Goal: Task Accomplishment & Management: Manage account settings

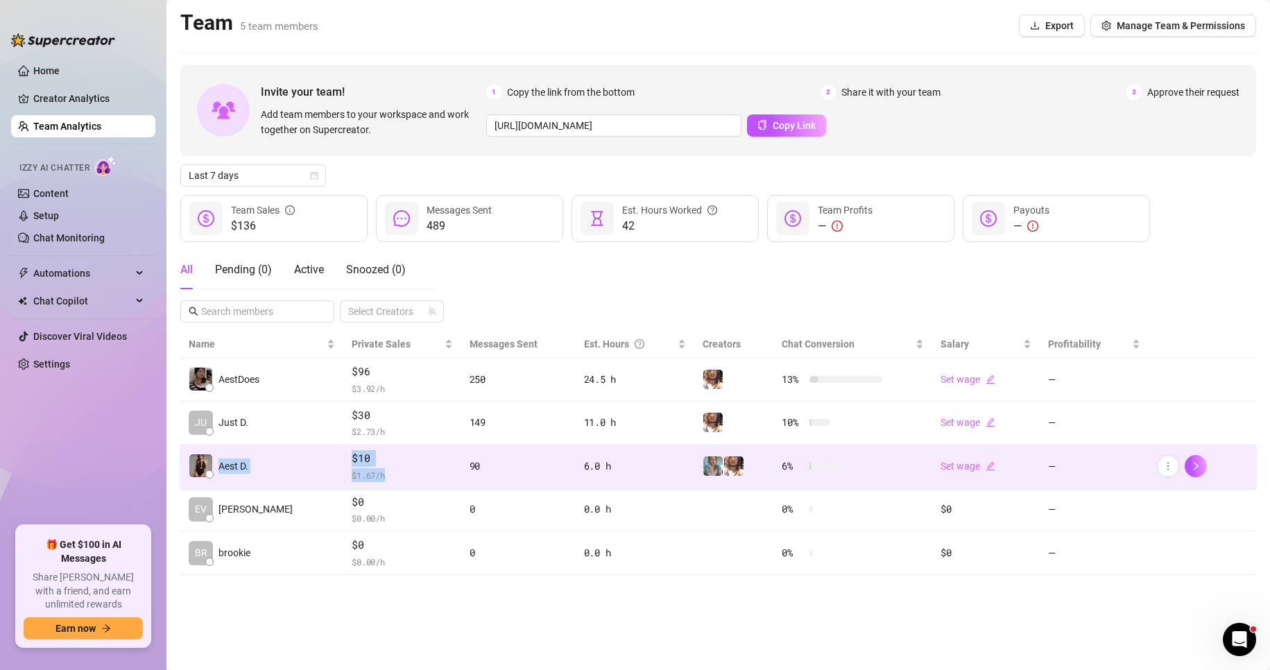
drag, startPoint x: 207, startPoint y: 473, endPoint x: 395, endPoint y: 474, distance: 188.0
click at [395, 474] on tr "Aest D. $10 $ 1.67 /h 90 6.0 h 6 % Set wage —" at bounding box center [718, 467] width 1076 height 44
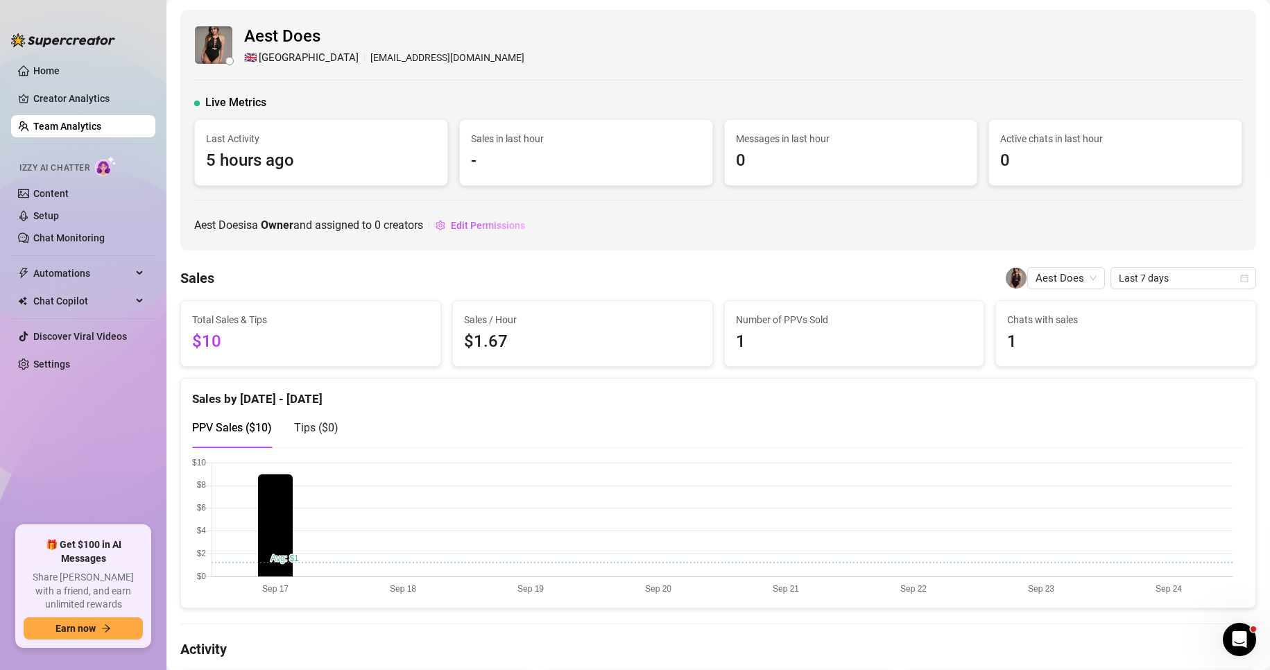
click at [607, 440] on div "PPV Sales ( $10 ) Tips ( $0 )" at bounding box center [718, 428] width 1052 height 40
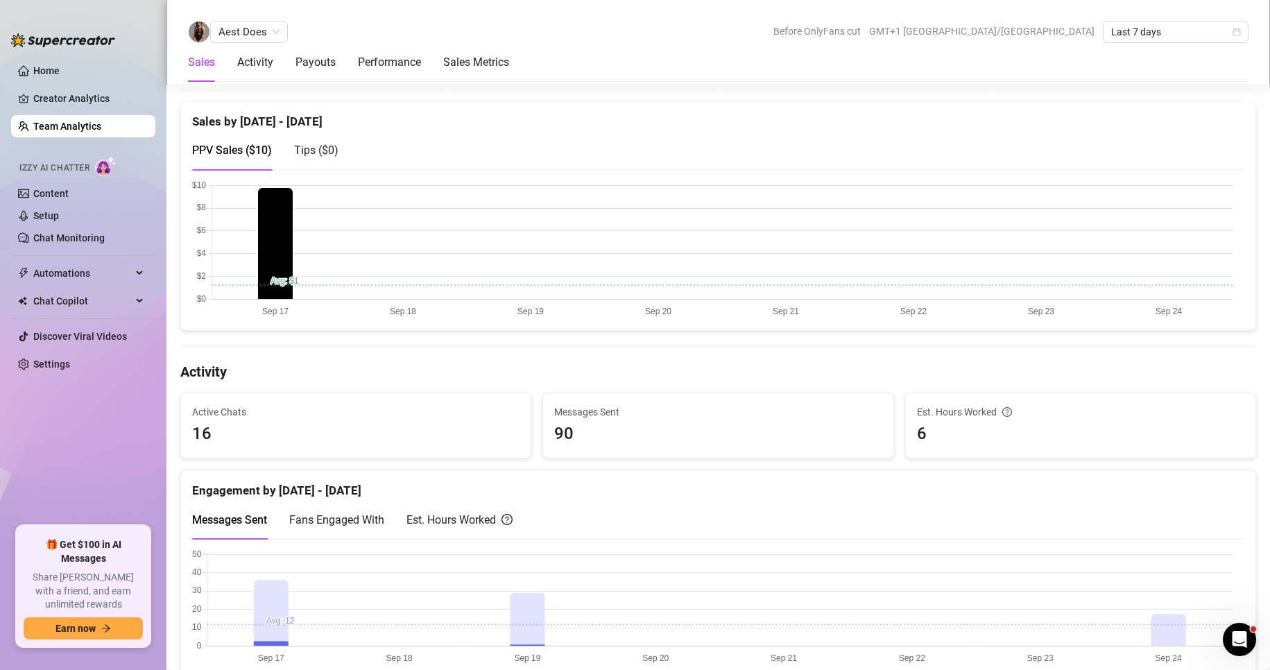
scroll to position [486, 0]
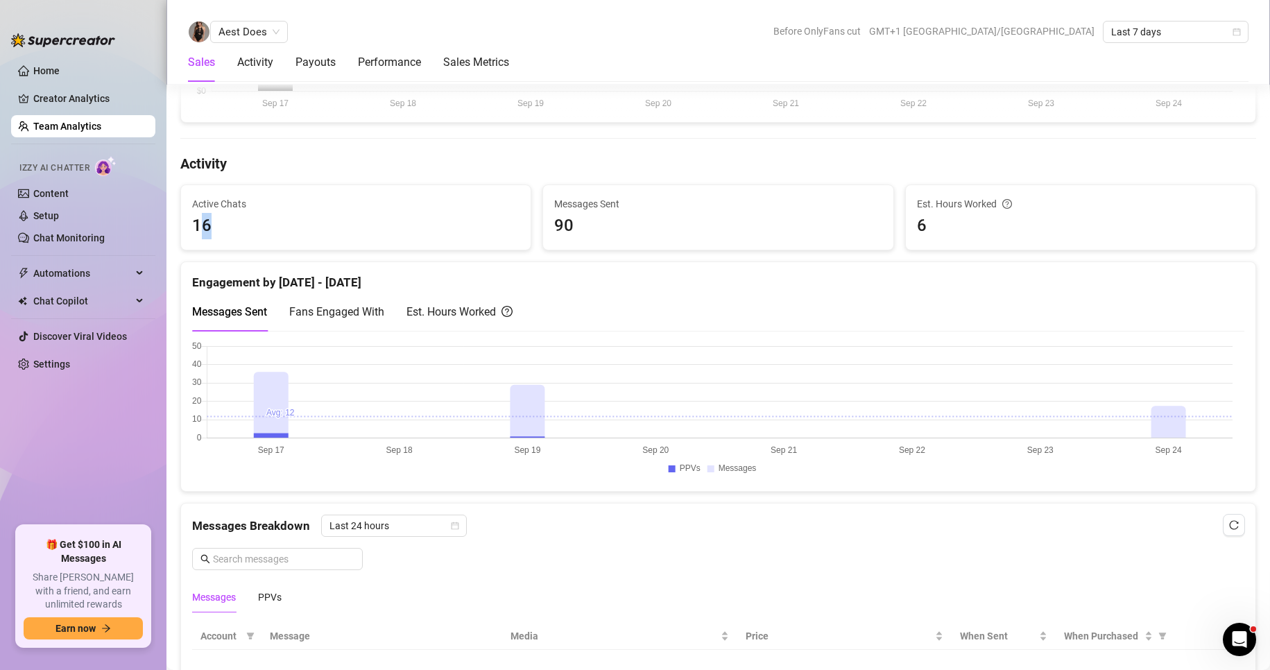
drag, startPoint x: 204, startPoint y: 227, endPoint x: 443, endPoint y: 255, distance: 241.0
click at [353, 239] on div "Active Chats 16" at bounding box center [356, 217] width 350 height 65
drag, startPoint x: 785, startPoint y: 267, endPoint x: 935, endPoint y: 263, distance: 149.9
click at [789, 264] on div "Engagement by [DATE] - [DATE]" at bounding box center [718, 277] width 1052 height 30
drag, startPoint x: 1004, startPoint y: 194, endPoint x: 1002, endPoint y: 220, distance: 25.7
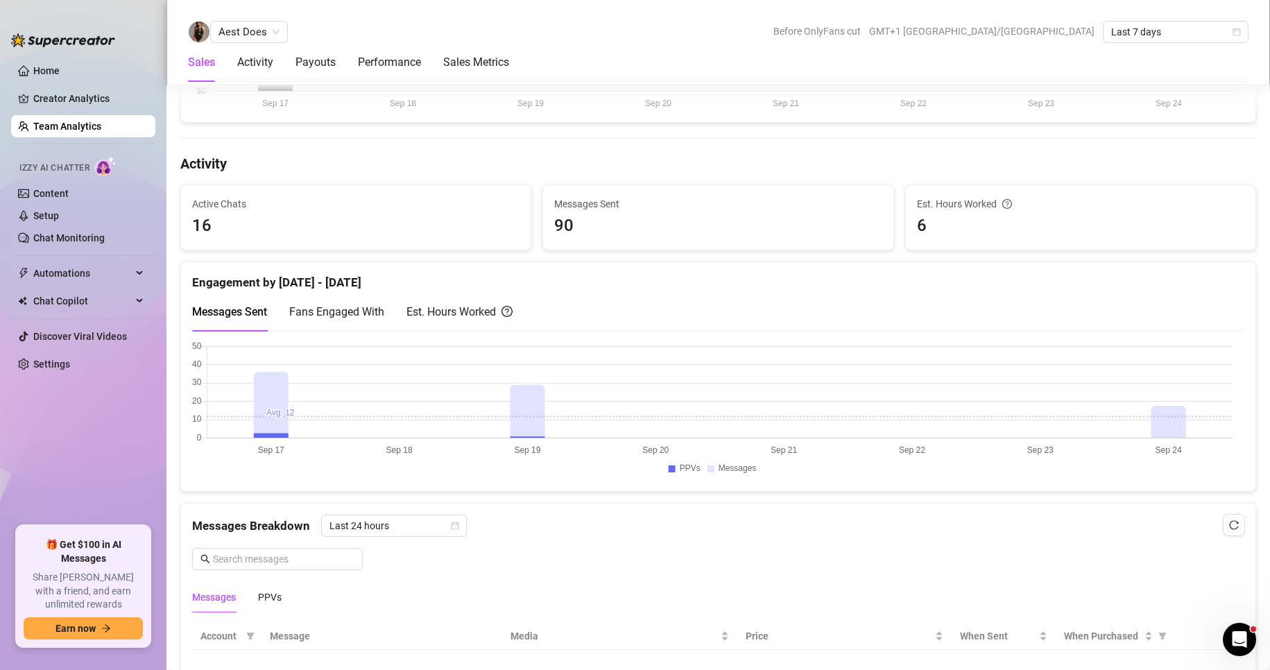
click at [1002, 194] on div "Est. Hours Worked 6" at bounding box center [1081, 217] width 350 height 65
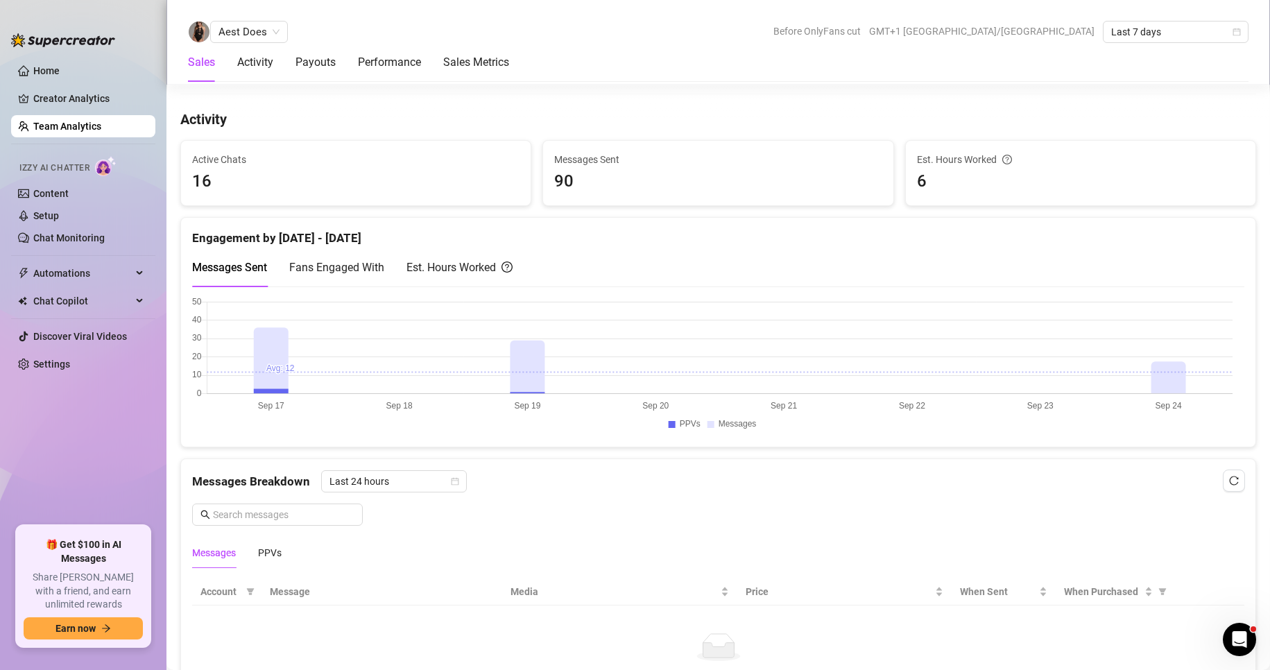
scroll to position [555, 0]
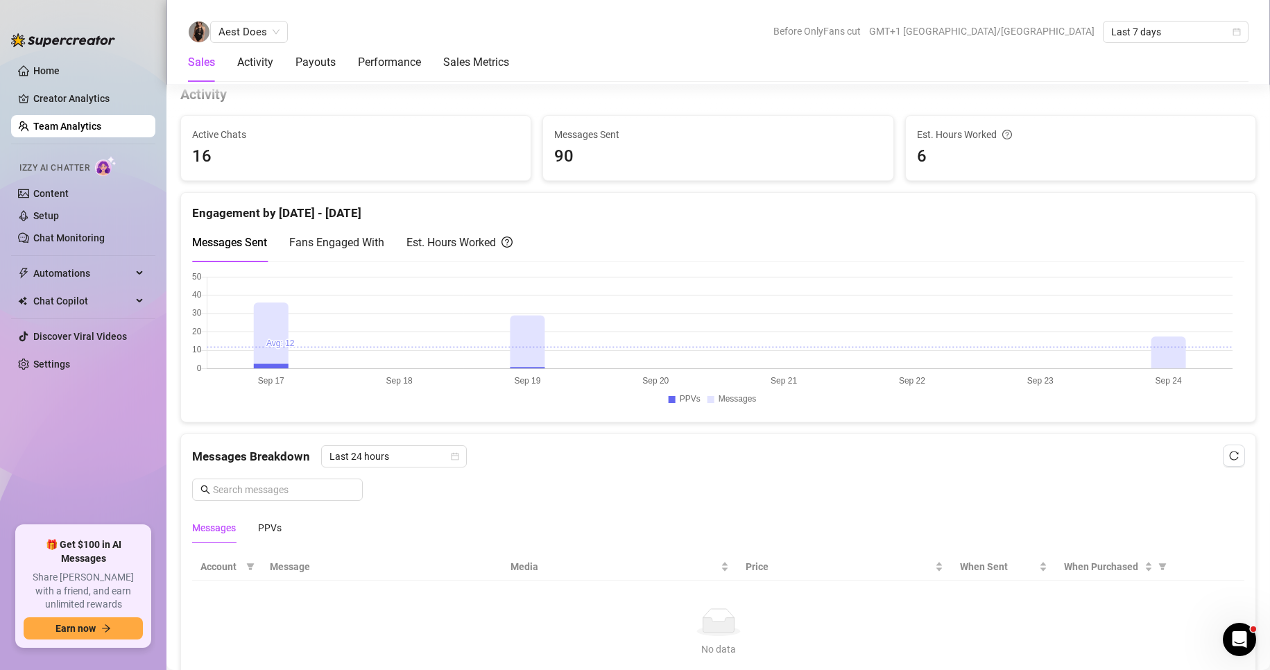
click at [518, 346] on canvas at bounding box center [712, 341] width 1040 height 139
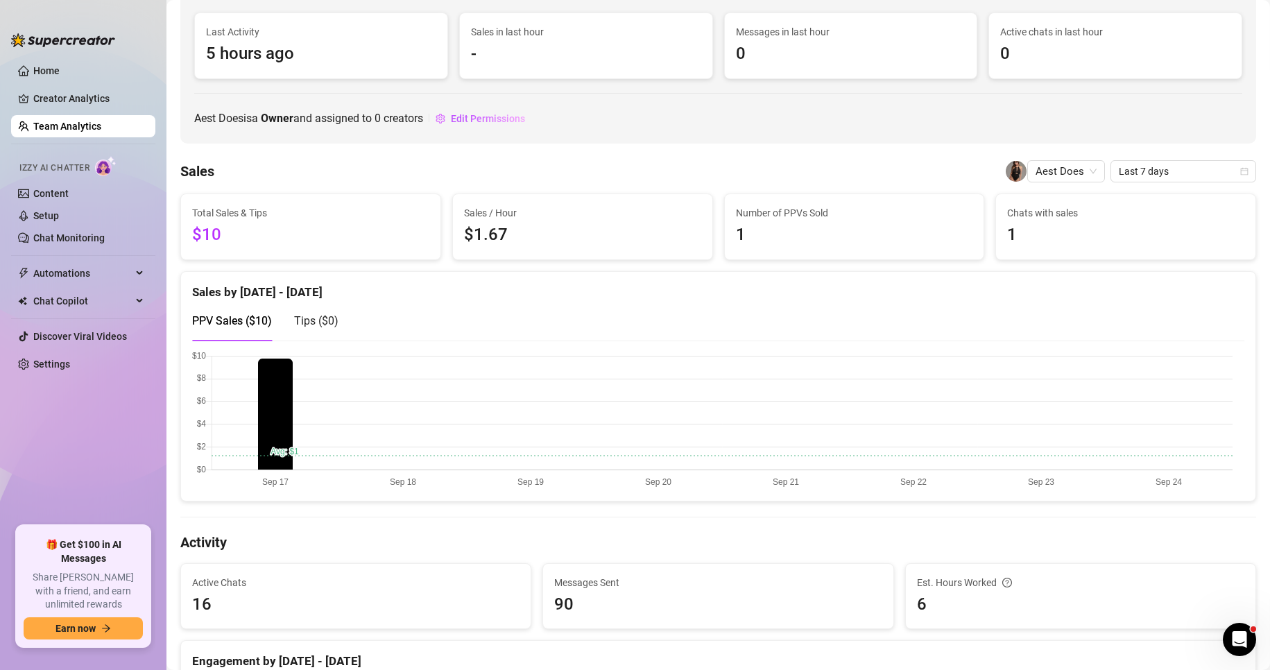
scroll to position [208, 0]
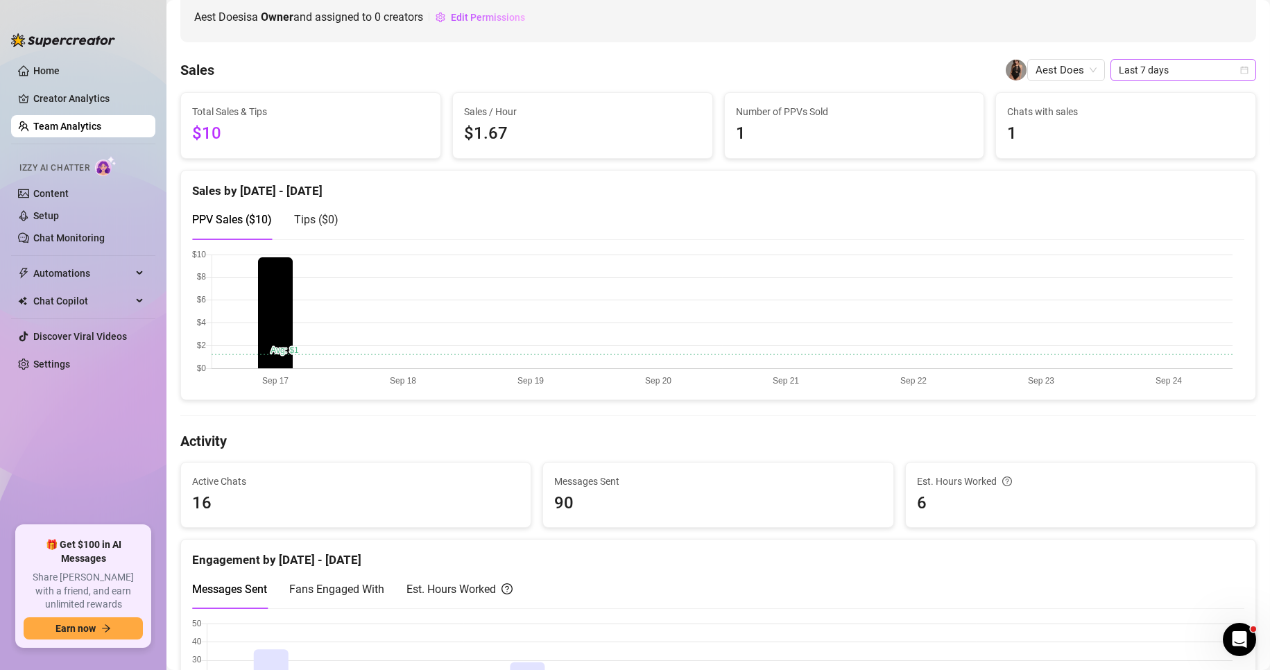
click at [1131, 71] on span "Last 7 days" at bounding box center [1183, 70] width 129 height 21
click at [1147, 137] on div "Last 30 days" at bounding box center [1171, 142] width 123 height 15
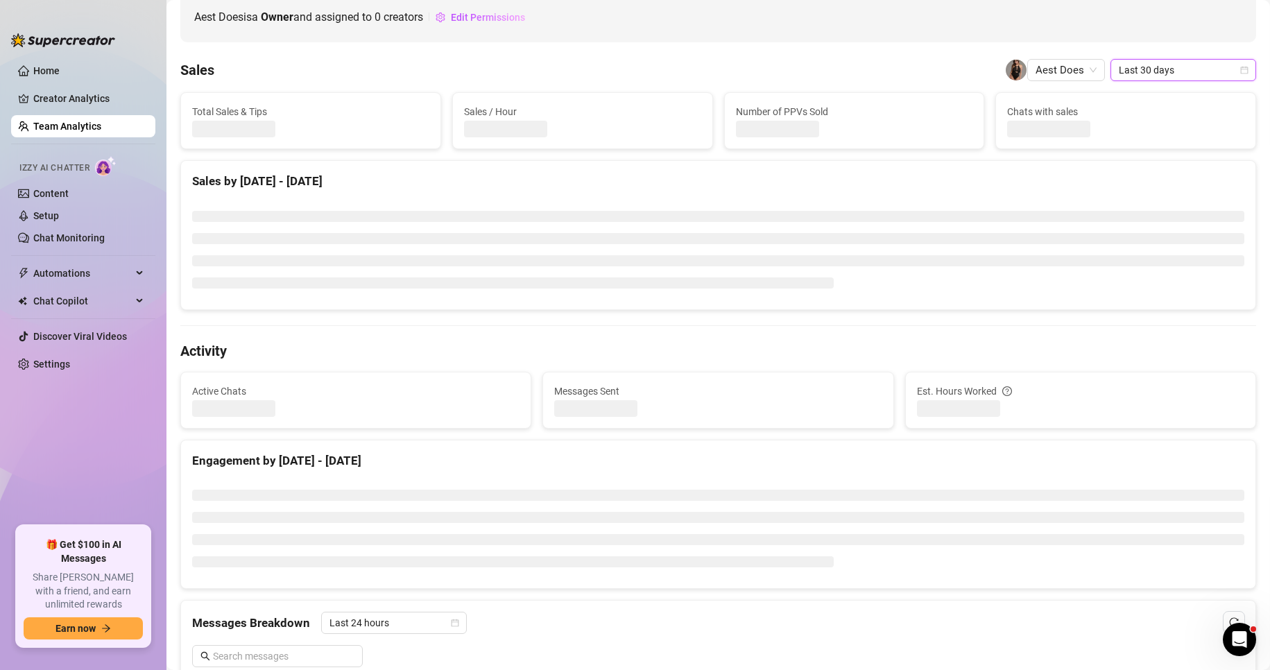
drag, startPoint x: 705, startPoint y: 293, endPoint x: 704, endPoint y: 286, distance: 7.1
click at [705, 293] on div at bounding box center [718, 249] width 1074 height 119
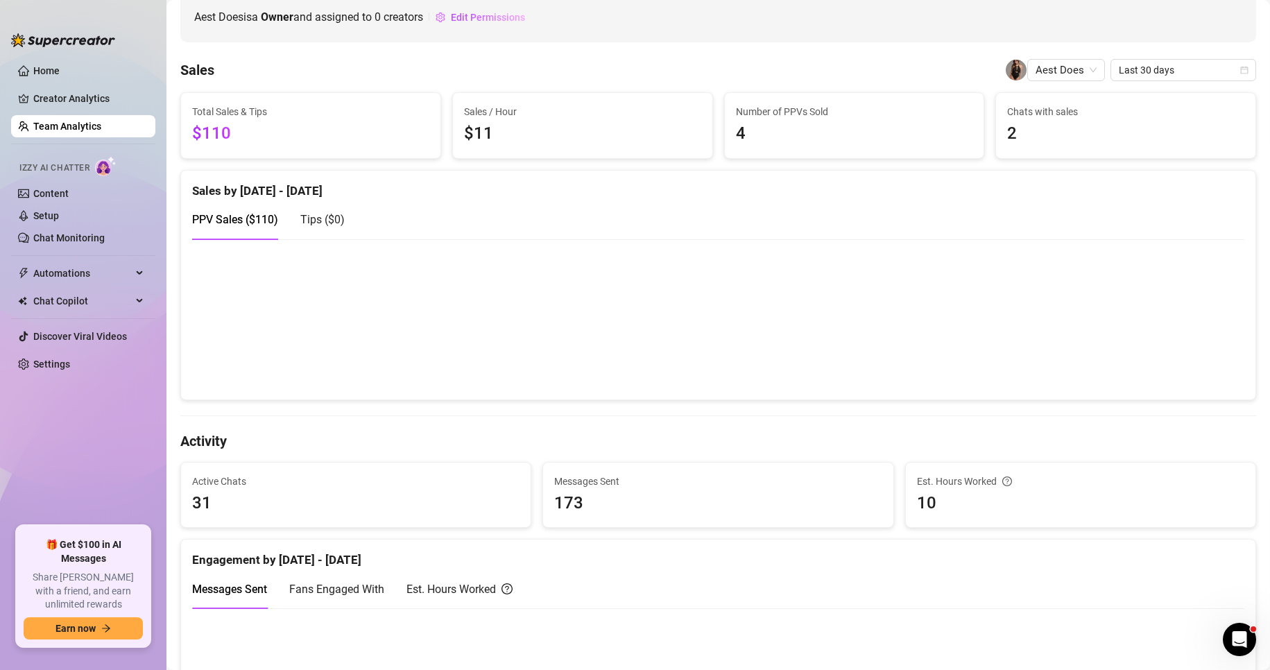
click at [863, 359] on canvas at bounding box center [712, 319] width 1040 height 139
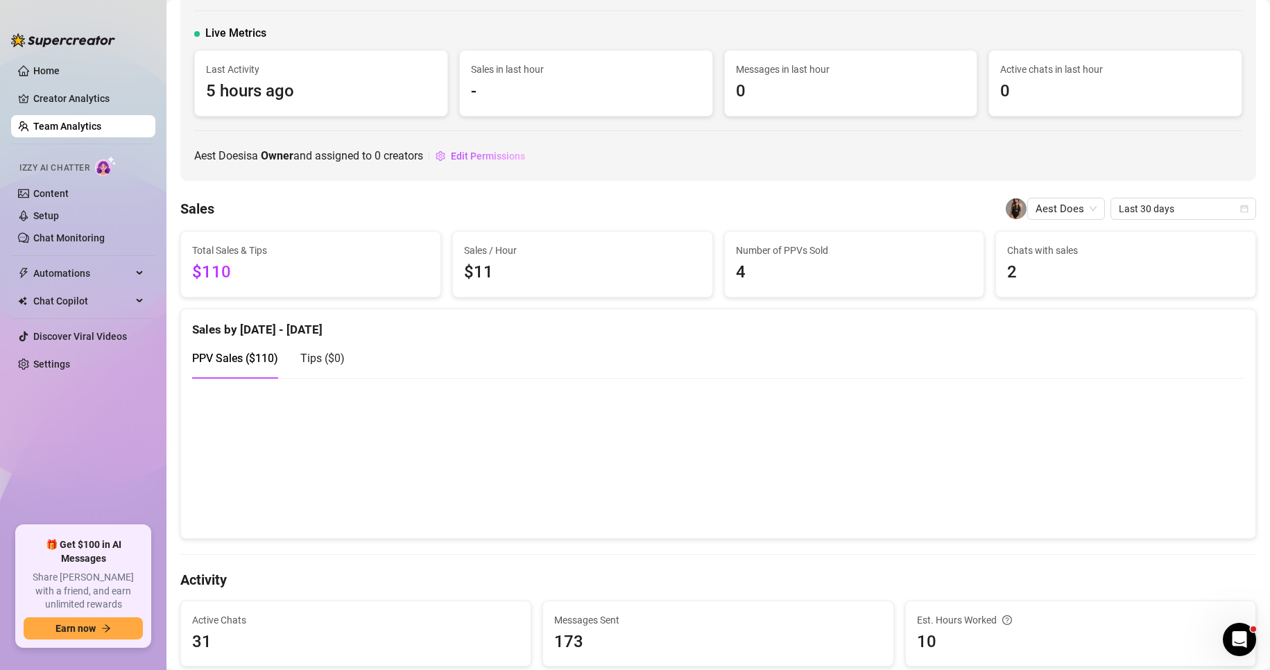
scroll to position [0, 0]
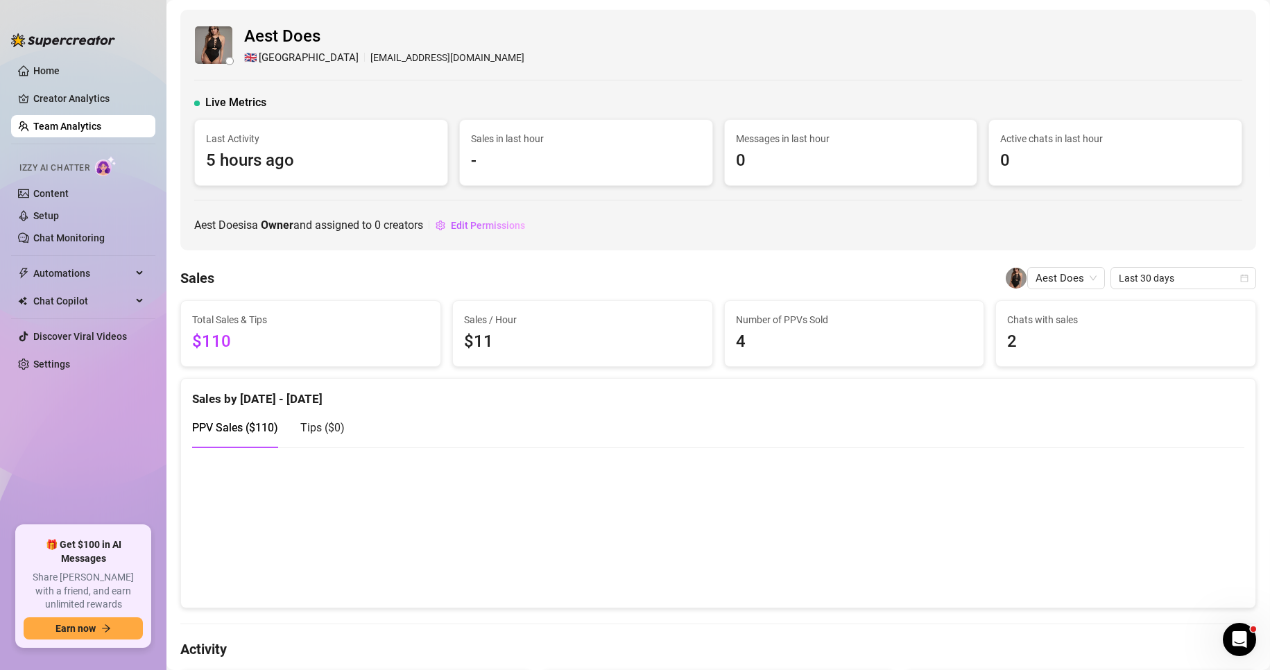
click at [85, 121] on link "Team Analytics" at bounding box center [67, 126] width 68 height 11
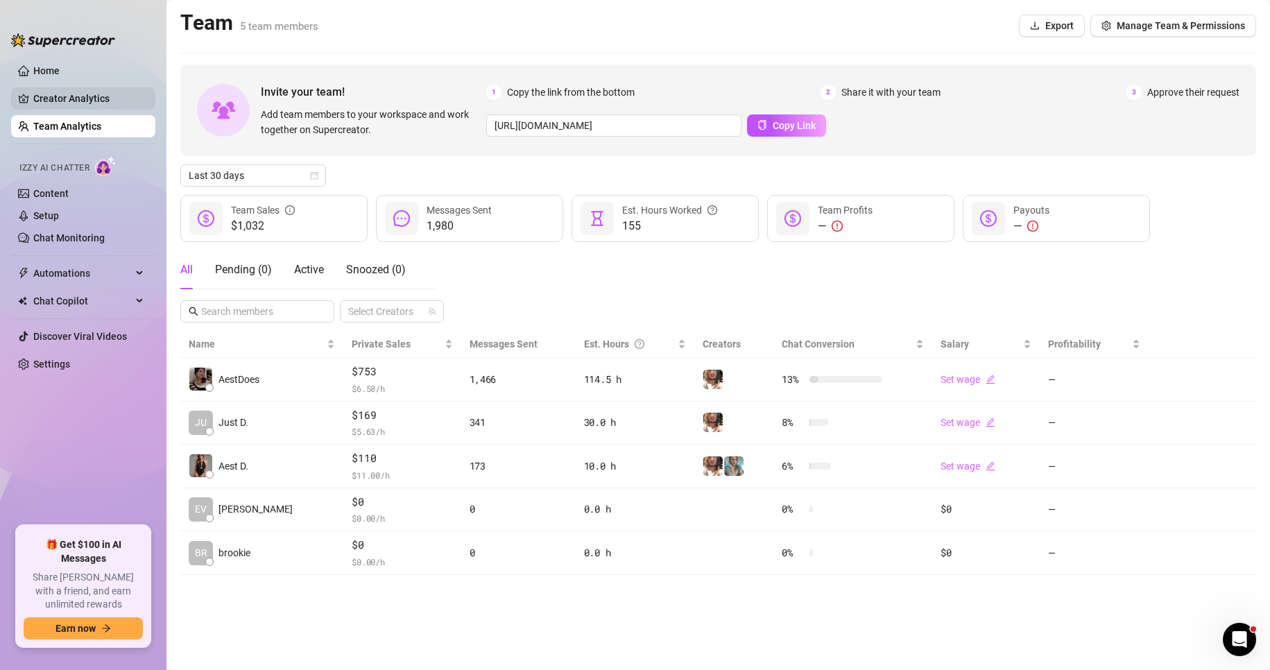
click at [115, 90] on link "Creator Analytics" at bounding box center [88, 98] width 111 height 22
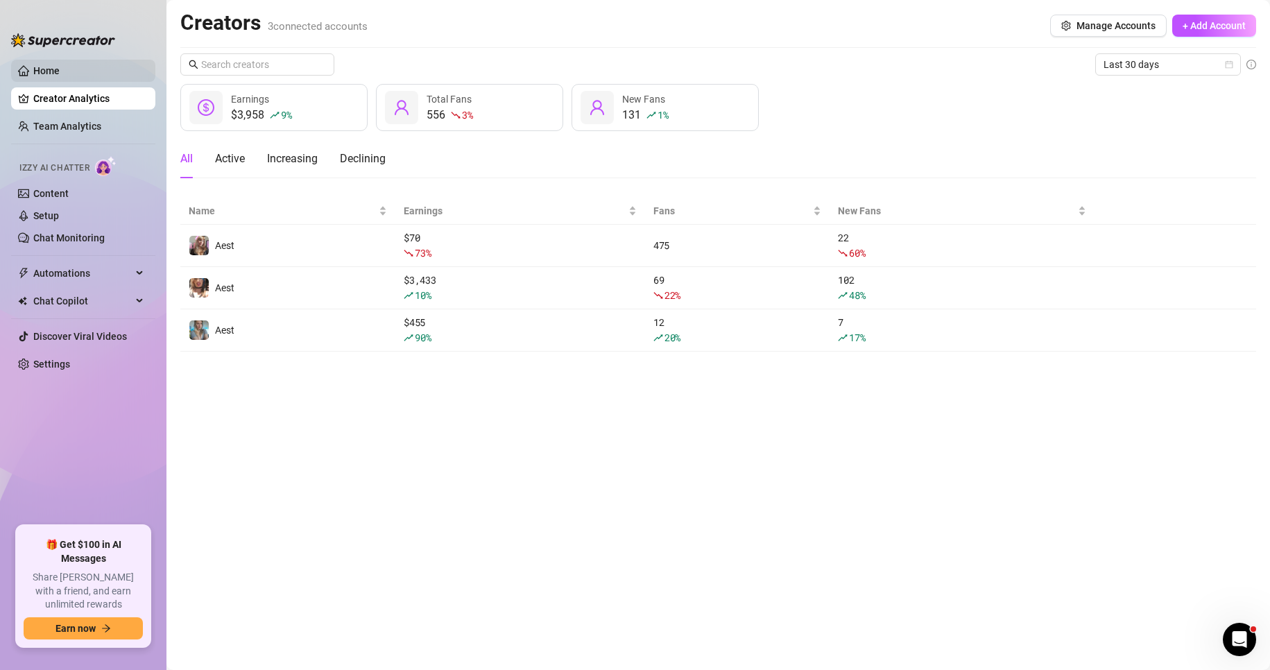
click at [60, 65] on link "Home" at bounding box center [46, 70] width 26 height 11
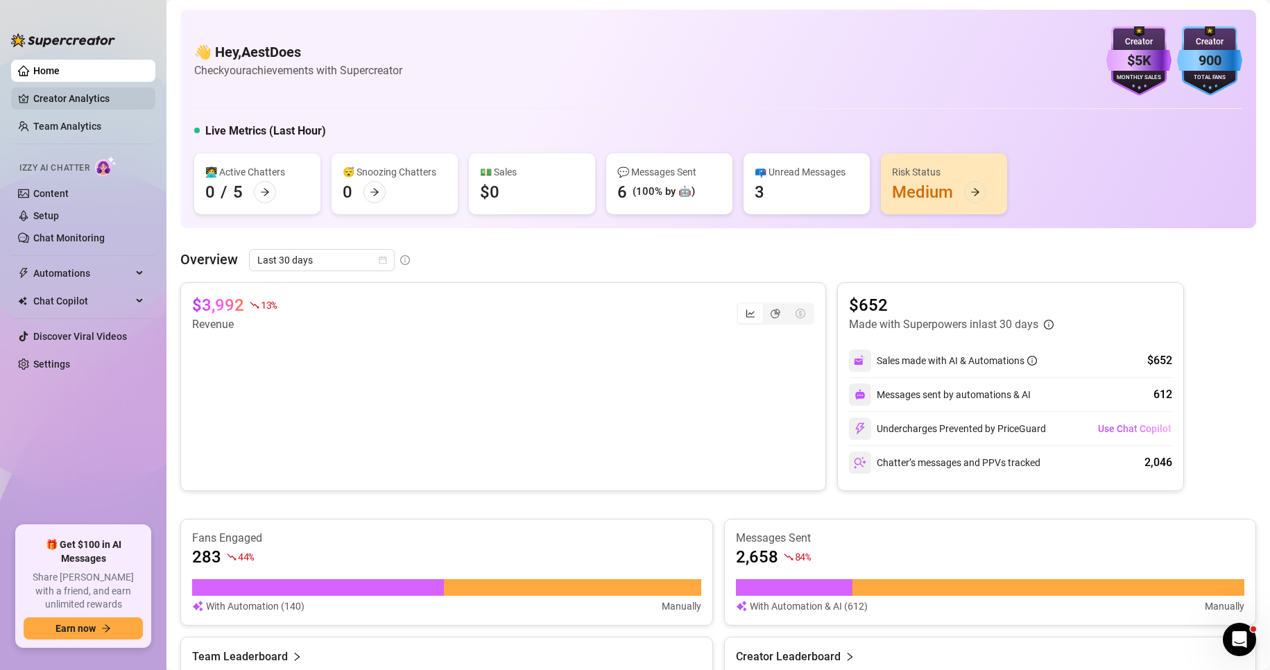
click at [73, 107] on link "Creator Analytics" at bounding box center [88, 98] width 111 height 22
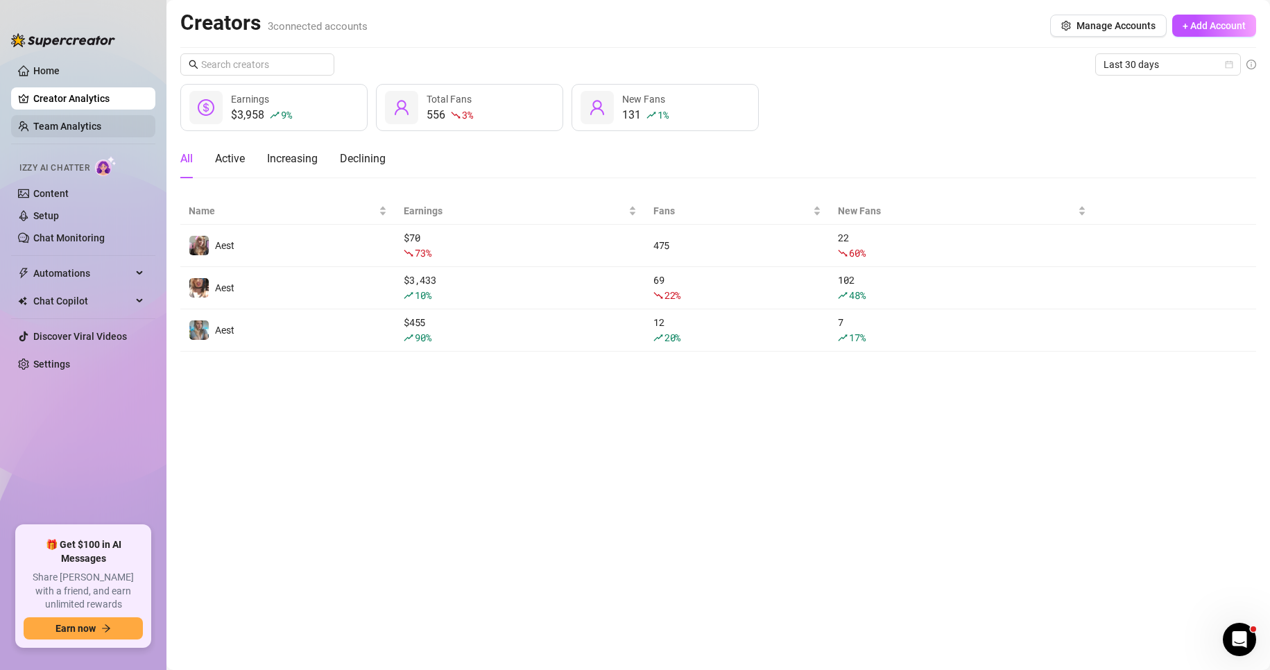
click at [57, 130] on link "Team Analytics" at bounding box center [67, 126] width 68 height 11
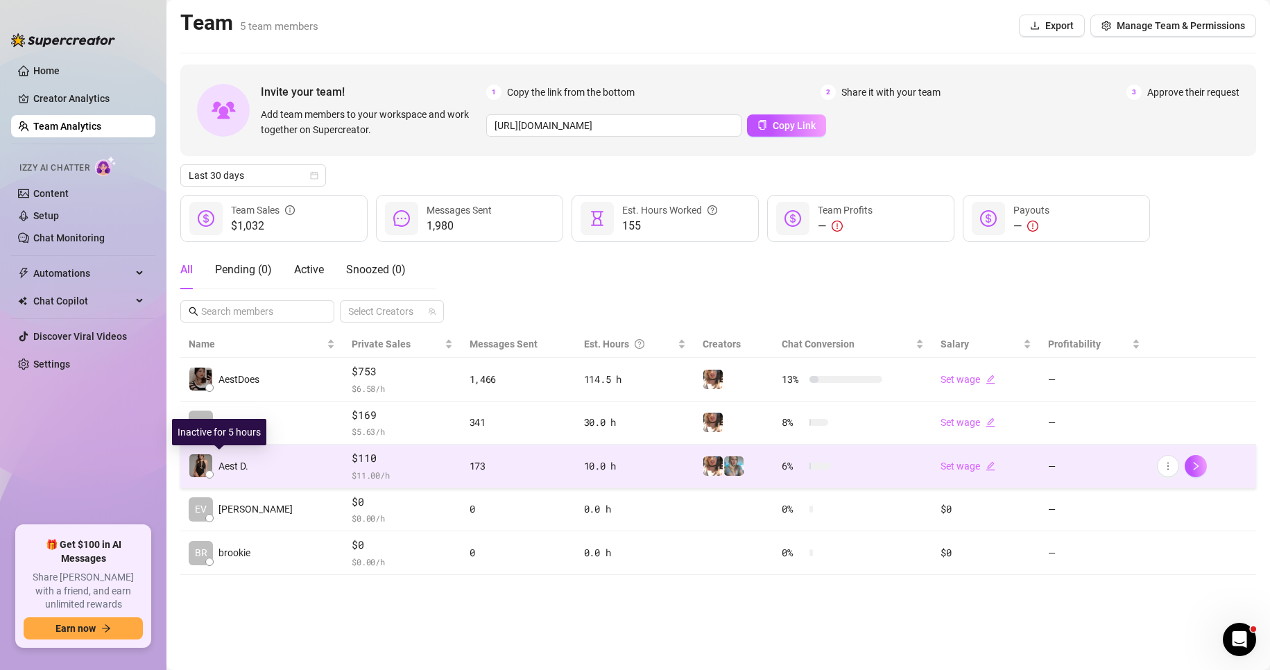
click at [211, 476] on div at bounding box center [209, 474] width 8 height 8
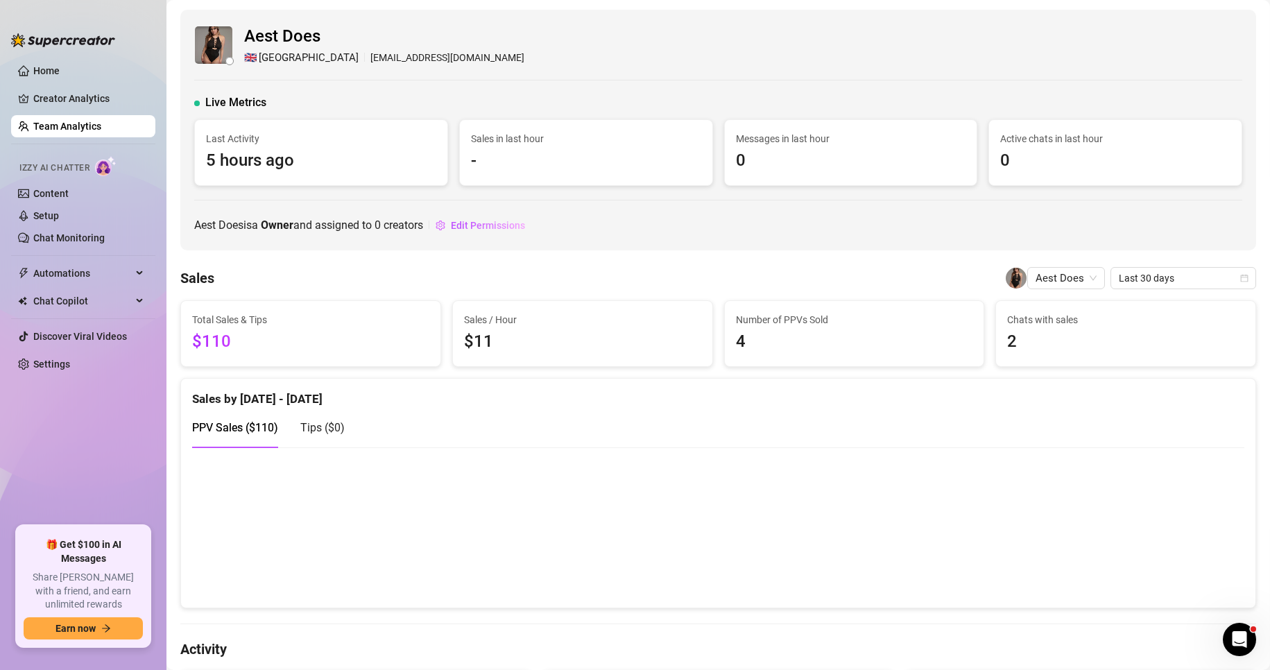
click at [760, 525] on canvas at bounding box center [712, 527] width 1040 height 139
click at [759, 527] on canvas at bounding box center [712, 527] width 1040 height 139
click at [759, 528] on canvas at bounding box center [712, 527] width 1040 height 139
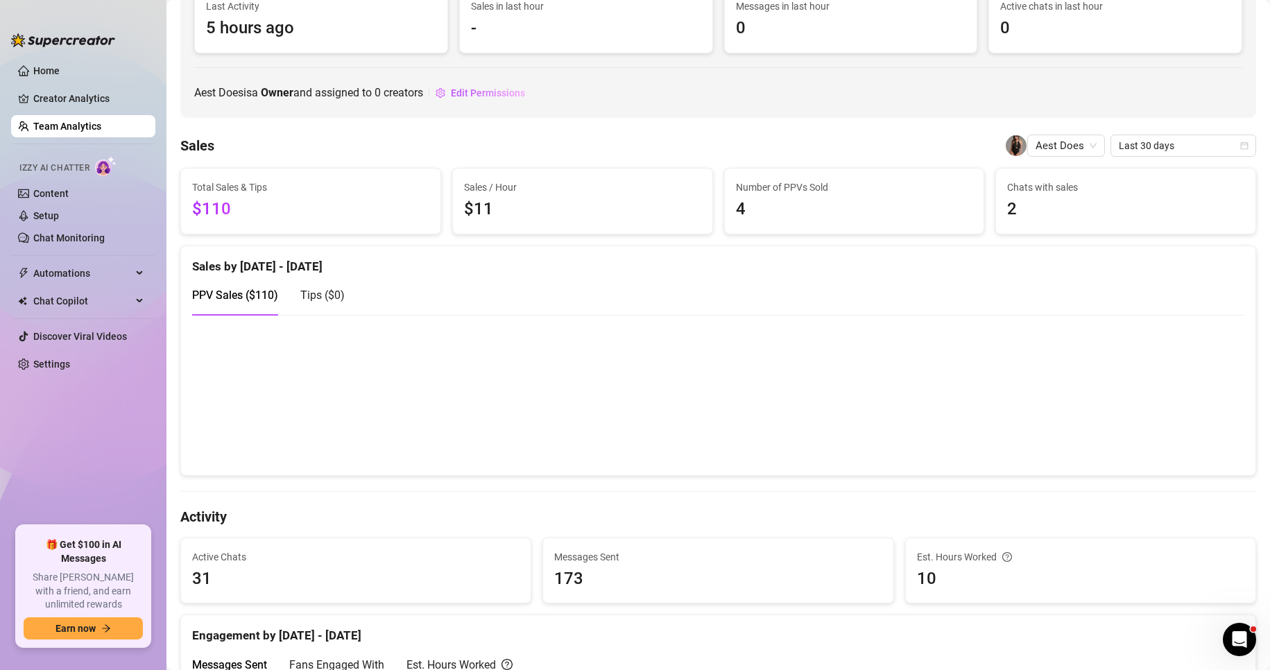
scroll to position [139, 0]
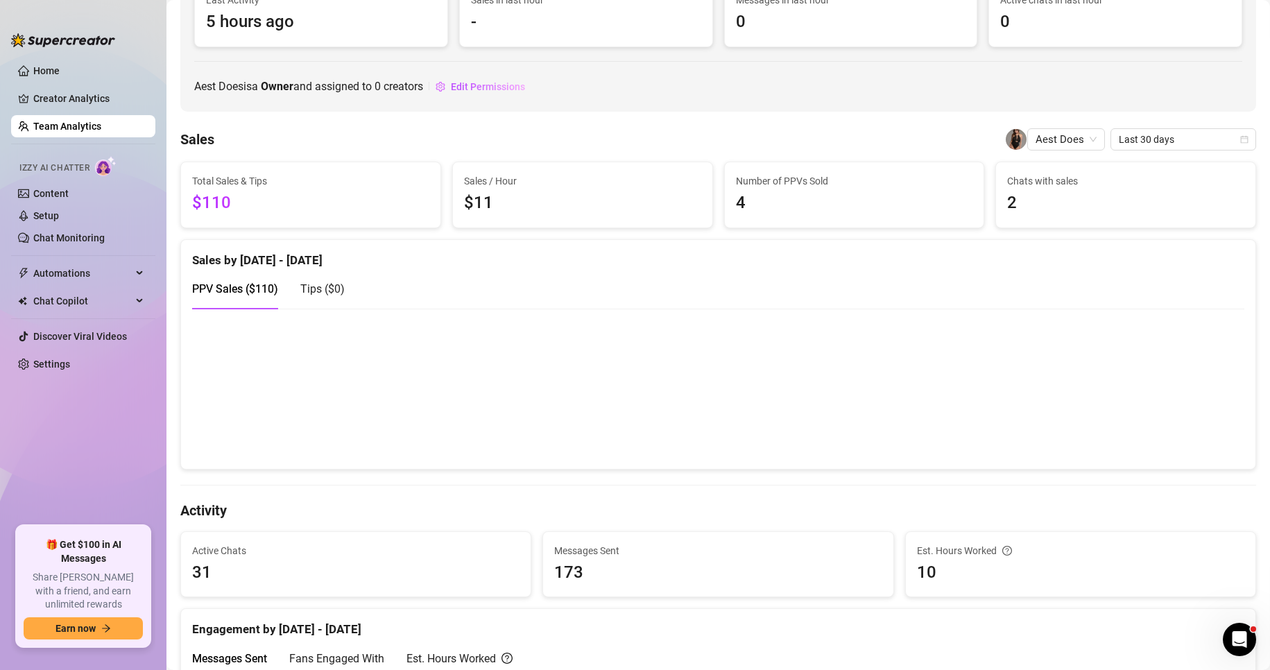
click at [931, 420] on canvas at bounding box center [712, 388] width 1040 height 139
click at [942, 420] on canvas at bounding box center [712, 388] width 1040 height 139
drag, startPoint x: 943, startPoint y: 422, endPoint x: 947, endPoint y: 428, distance: 7.5
click at [945, 426] on canvas at bounding box center [712, 388] width 1040 height 139
click at [947, 428] on canvas at bounding box center [712, 388] width 1040 height 139
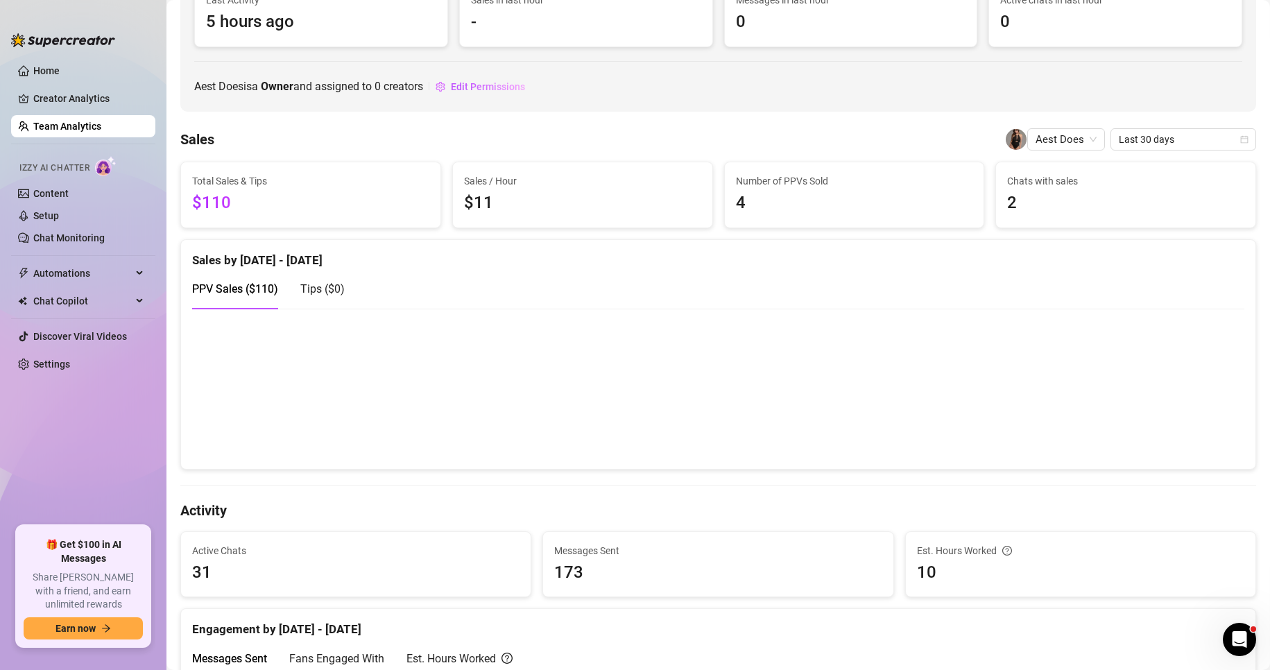
drag, startPoint x: 947, startPoint y: 428, endPoint x: 456, endPoint y: 145, distance: 566.8
click at [932, 417] on canvas at bounding box center [712, 388] width 1040 height 139
click at [89, 121] on link "Team Analytics" at bounding box center [67, 126] width 68 height 11
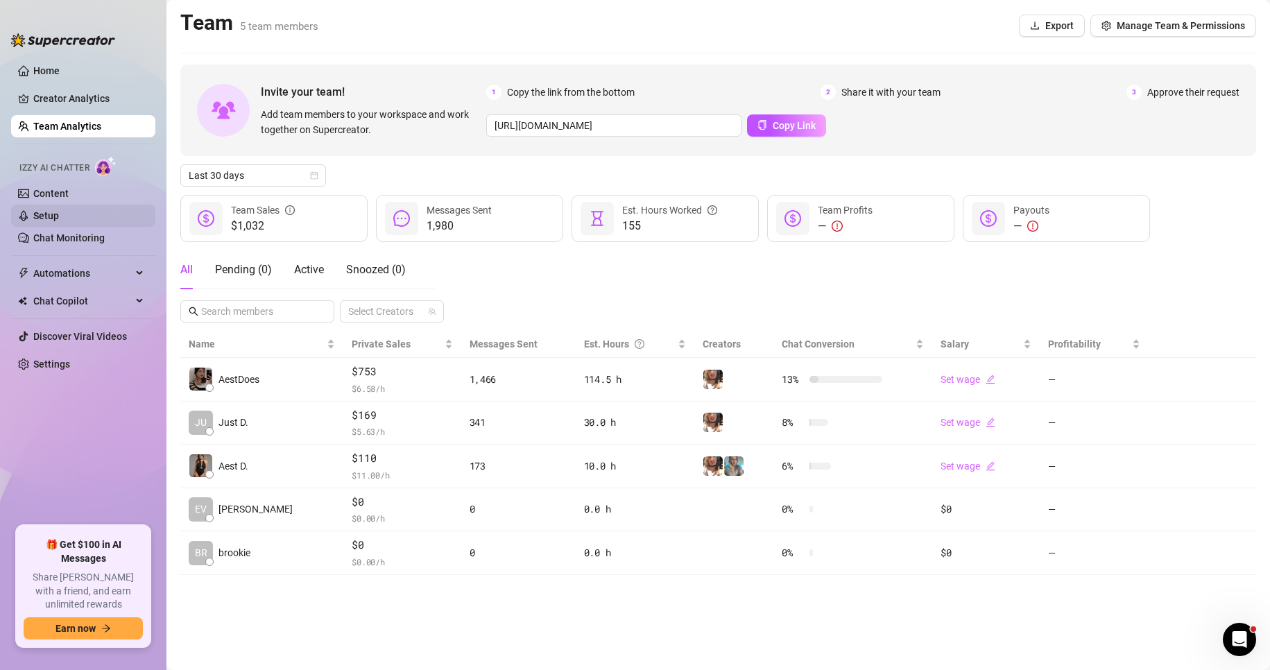
click at [59, 214] on link "Setup" at bounding box center [46, 215] width 26 height 11
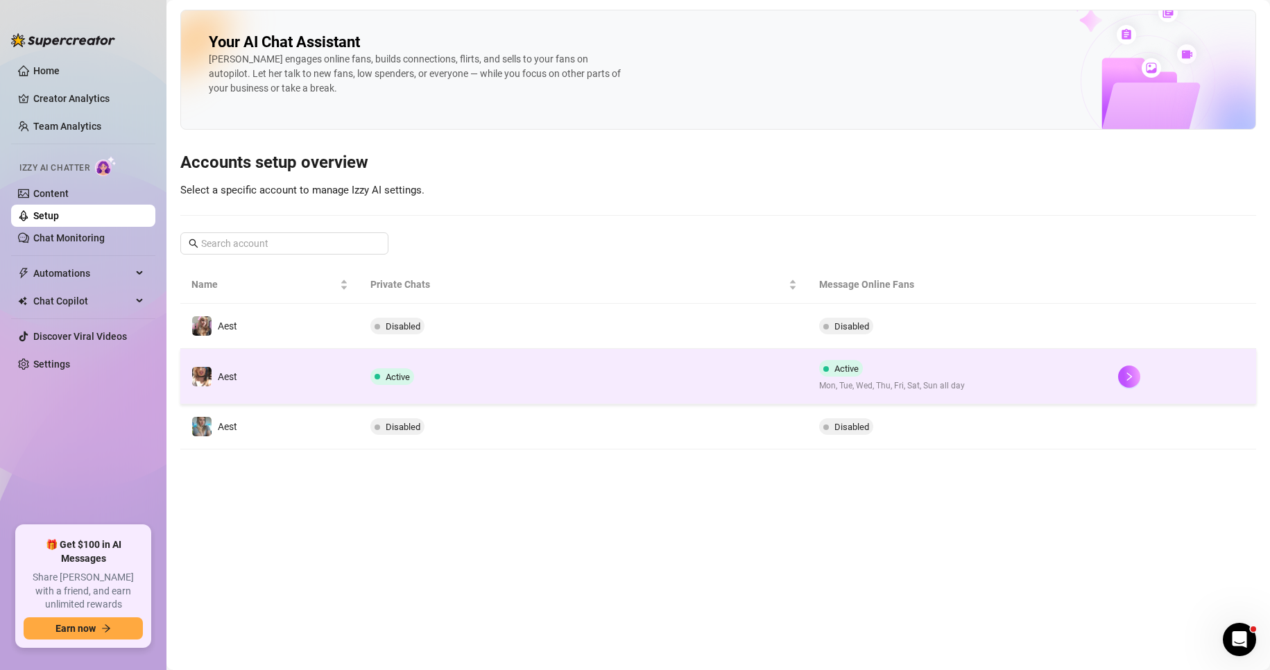
click at [308, 393] on td "Aest" at bounding box center [269, 376] width 179 height 55
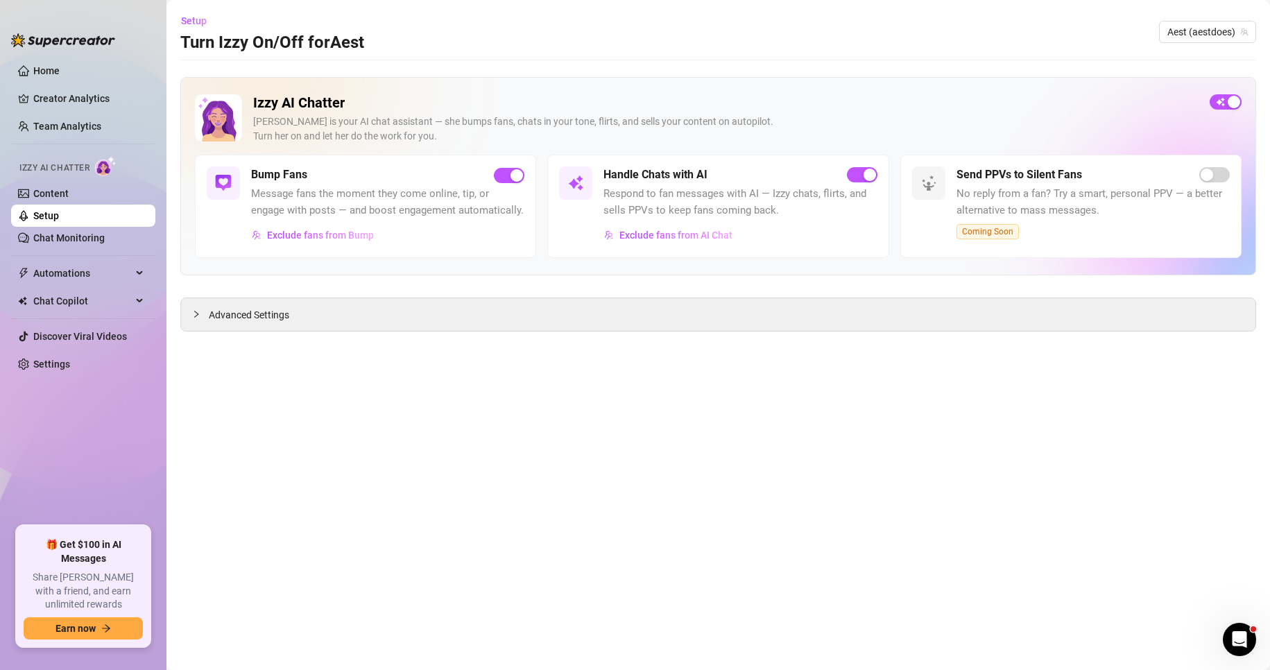
click at [268, 343] on main "Setup Turn Izzy On/Off for Aest Aest (aestdoes) Izzy AI Chatter [PERSON_NAME] i…" at bounding box center [718, 335] width 1104 height 670
click at [254, 327] on div "Advanced Settings" at bounding box center [718, 314] width 1074 height 33
drag, startPoint x: 230, startPoint y: 317, endPoint x: 222, endPoint y: 316, distance: 7.8
click at [225, 316] on span "Advanced Settings" at bounding box center [249, 314] width 80 height 15
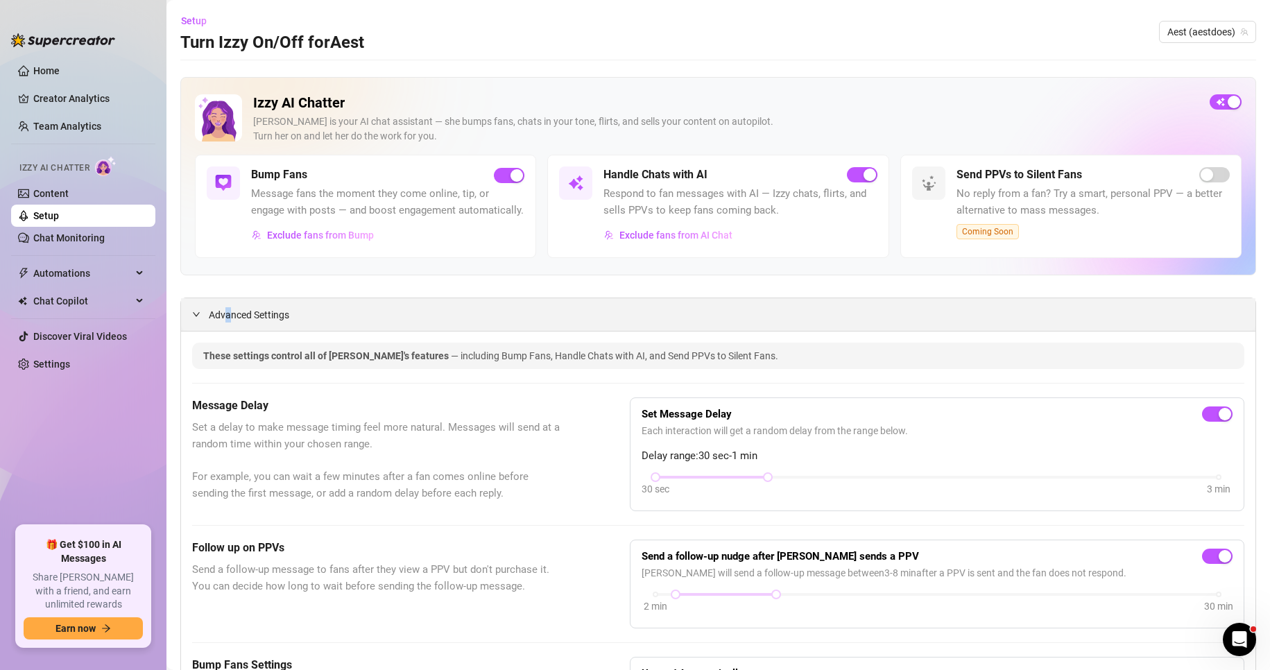
click at [223, 316] on div "Advanced Settings" at bounding box center [718, 314] width 1074 height 33
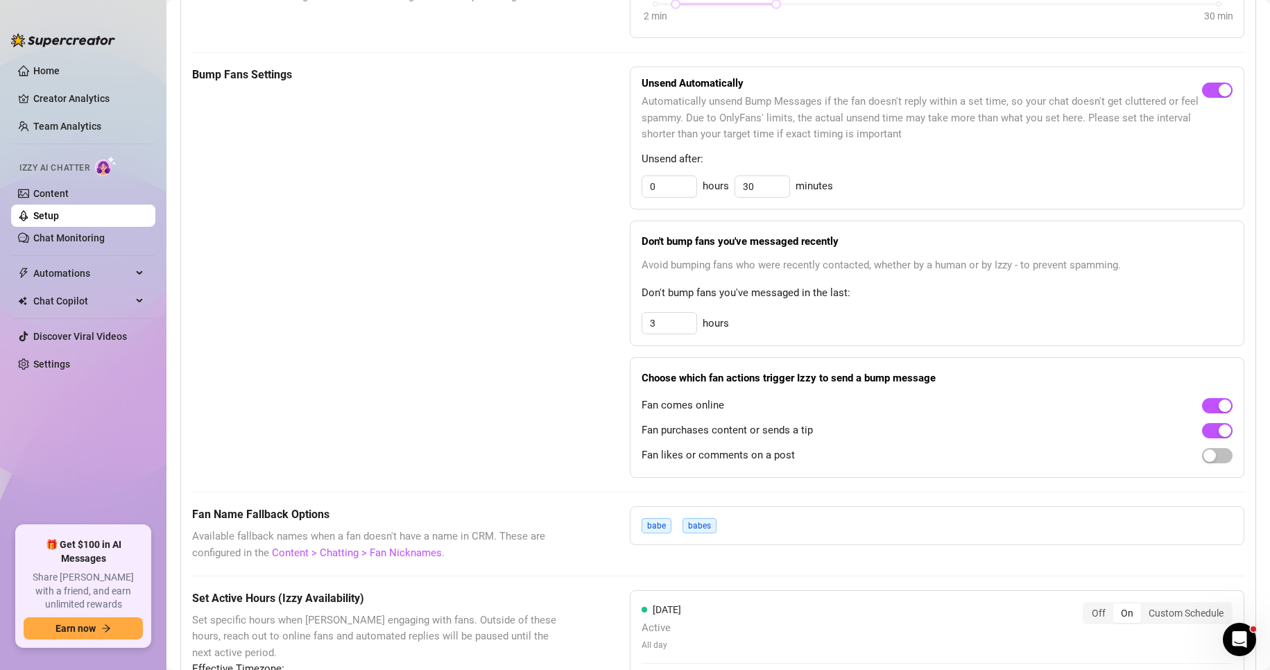
scroll to position [694, 0]
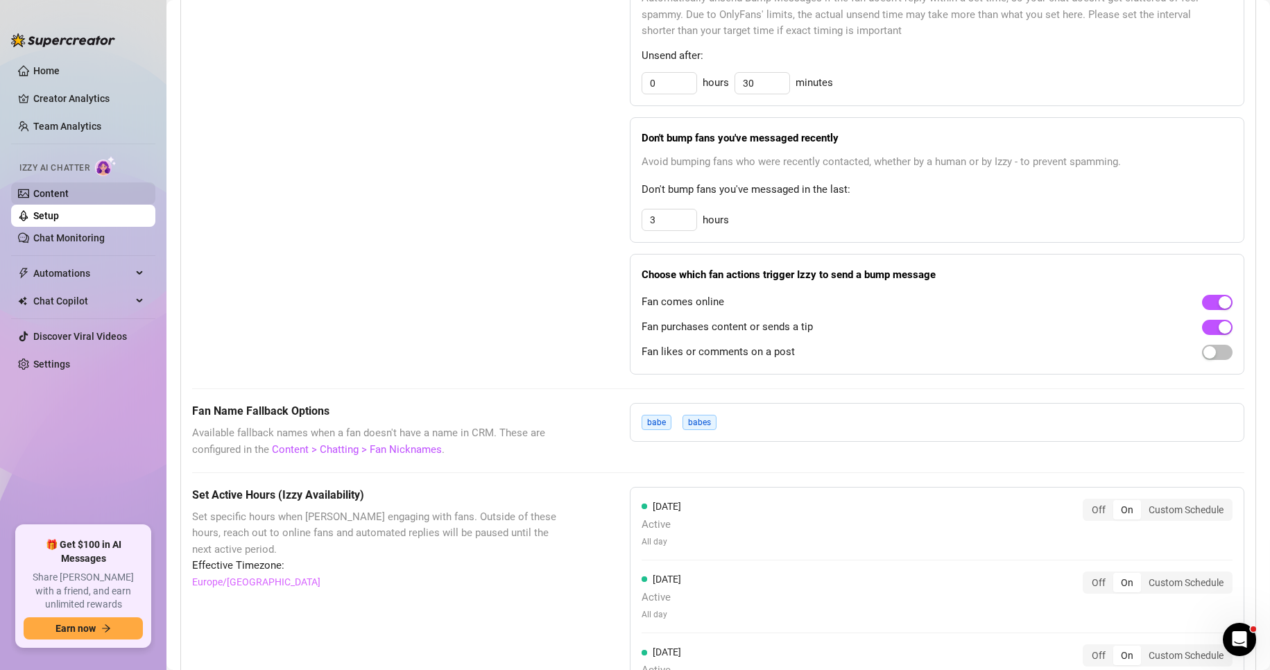
click at [69, 199] on link "Content" at bounding box center [50, 193] width 35 height 11
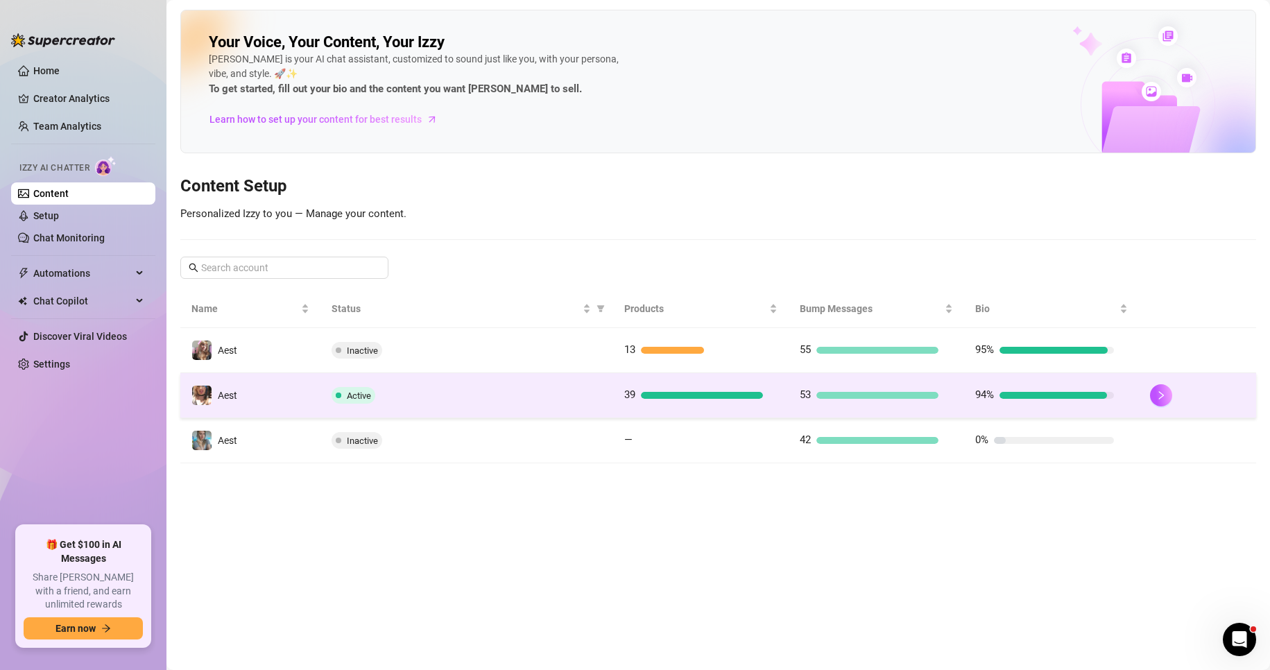
click at [441, 395] on div "Active" at bounding box center [467, 395] width 270 height 17
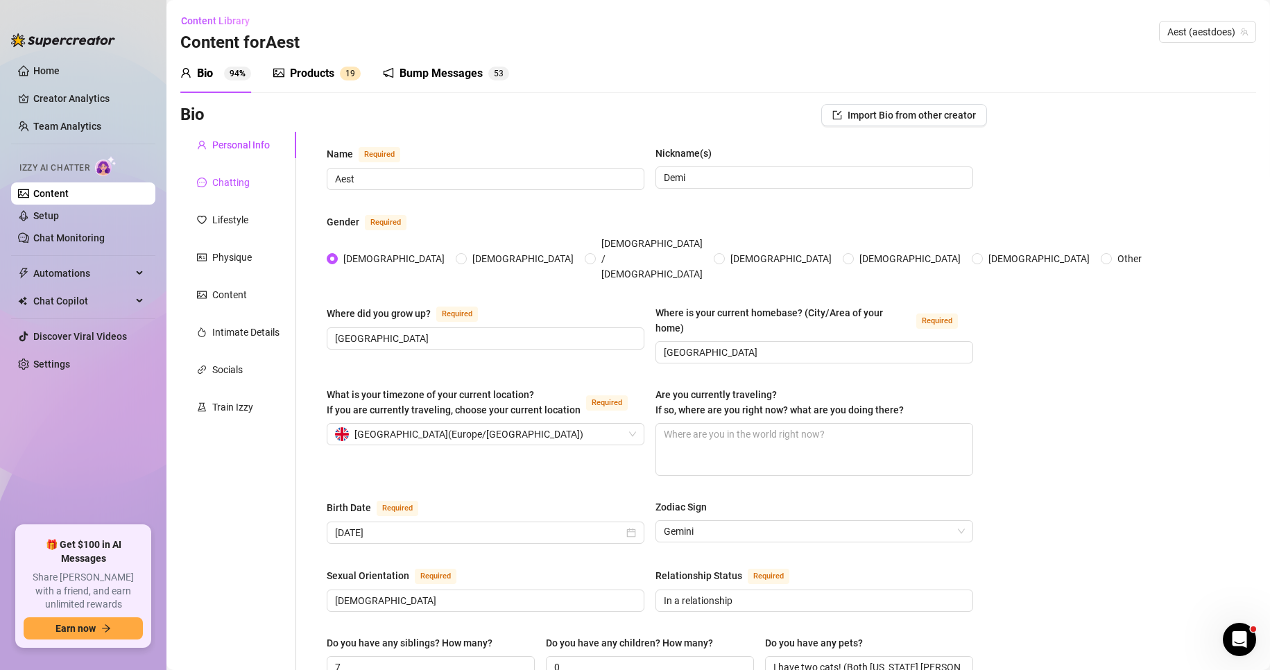
click at [236, 189] on div "Chatting" at bounding box center [230, 182] width 37 height 15
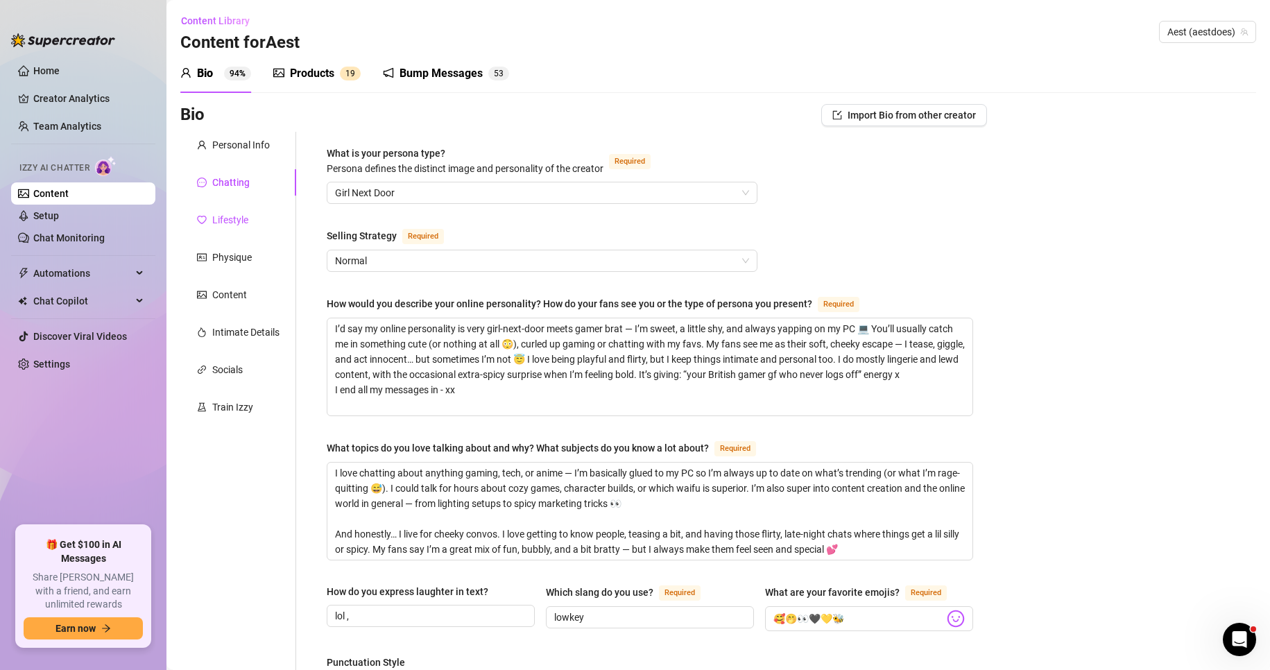
click at [207, 226] on div "Lifestyle" at bounding box center [222, 219] width 51 height 15
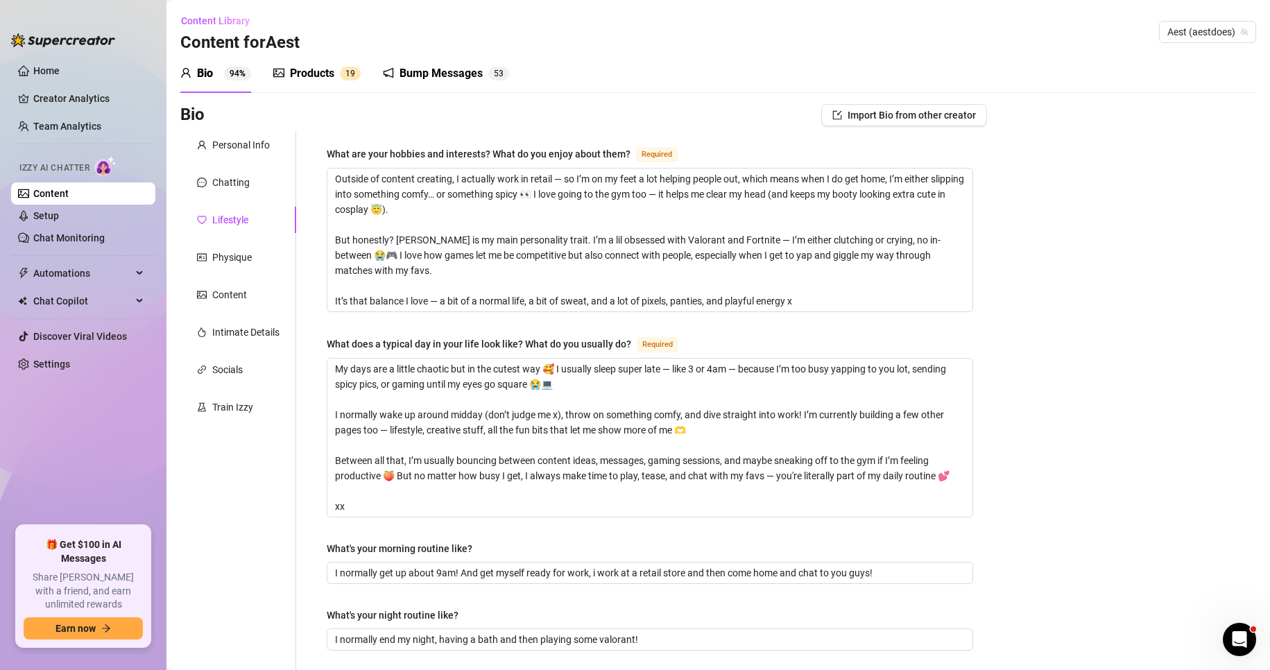
click at [217, 76] on div "Bio 94%" at bounding box center [215, 73] width 71 height 17
click at [60, 73] on link "Home" at bounding box center [46, 70] width 26 height 11
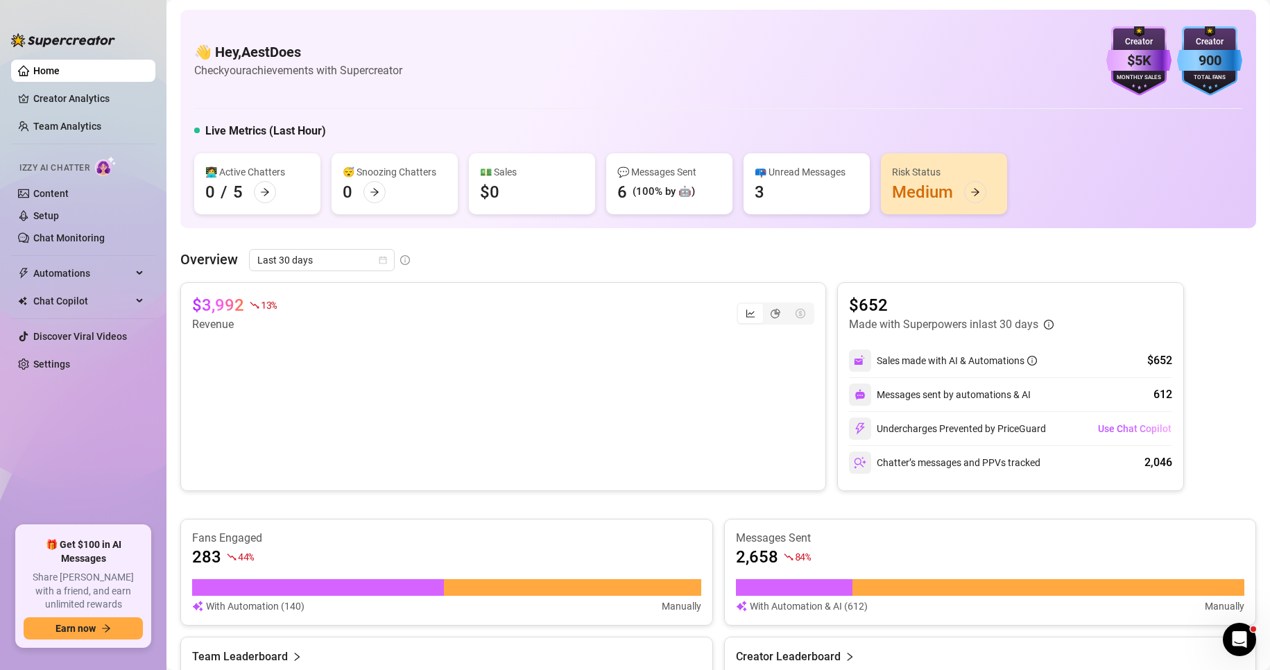
click at [379, 93] on div "👋 Hey, AestDoes Check your achievements with Supercreator $5K Creator Monthly S…" at bounding box center [718, 60] width 1048 height 69
